Goal: Task Accomplishment & Management: Complete application form

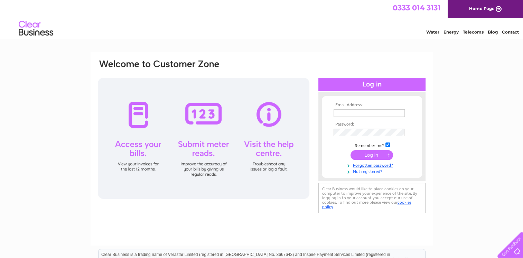
click at [364, 172] on link "Not registered?" at bounding box center [373, 171] width 79 height 7
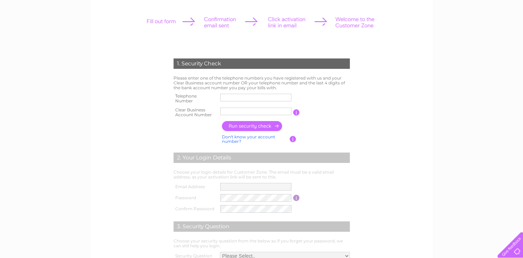
scroll to position [104, 0]
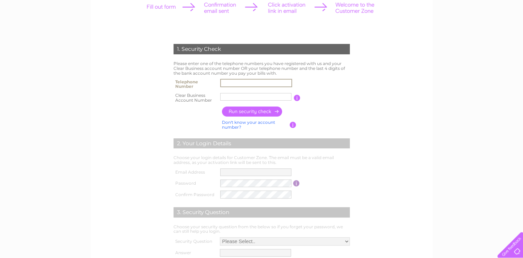
click at [229, 82] on input "text" at bounding box center [256, 83] width 72 height 8
type input "01595693768"
drag, startPoint x: 268, startPoint y: 96, endPoint x: 163, endPoint y: 88, distance: 104.8
click at [168, 89] on div "1. Security Check Please enter one of the telephone numbers you have registered…" at bounding box center [261, 156] width 209 height 238
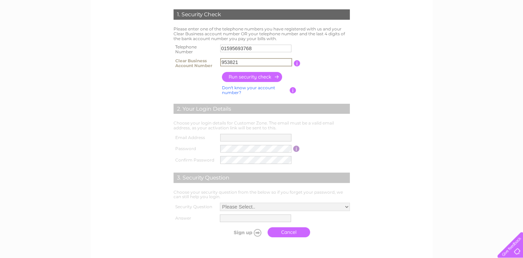
type input "953821"
click at [260, 77] on input "button" at bounding box center [252, 77] width 61 height 10
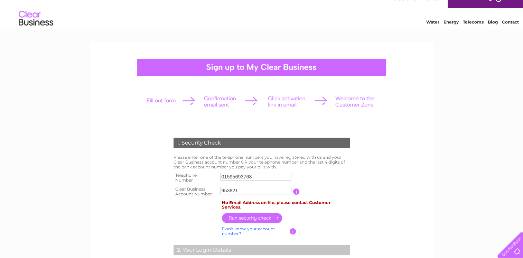
scroll to position [0, 0]
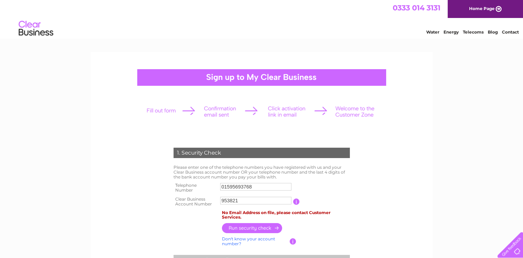
click at [510, 249] on div at bounding box center [509, 243] width 28 height 28
